Goal: Information Seeking & Learning: Learn about a topic

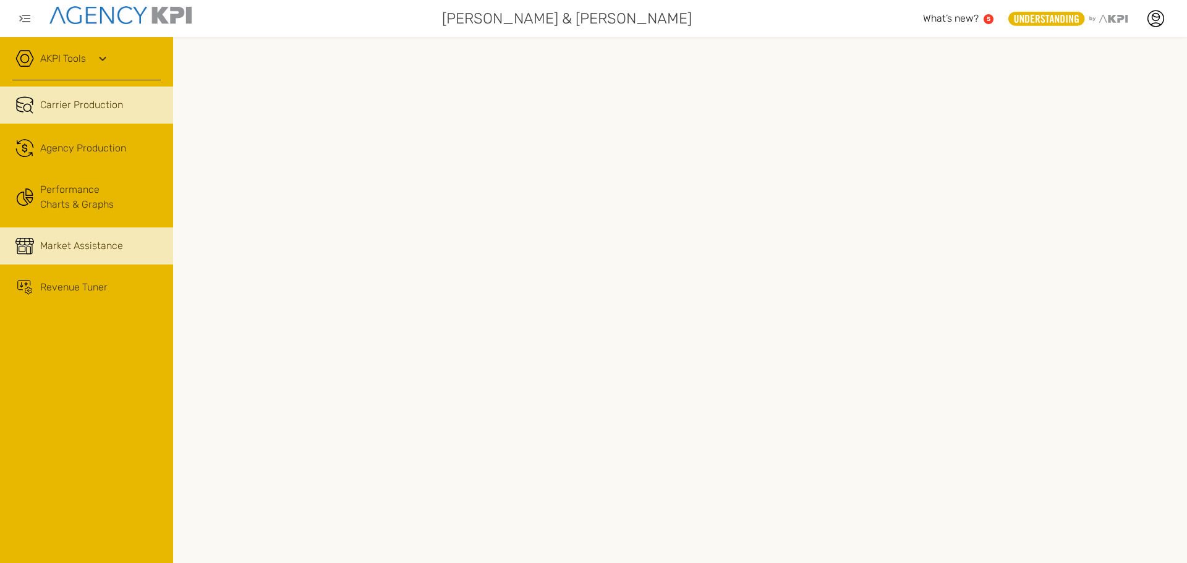
click at [34, 241] on link "Market Assistance" at bounding box center [86, 245] width 173 height 37
